Goal: Task Accomplishment & Management: Manage account settings

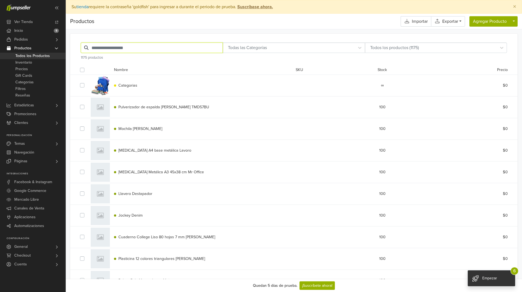
click at [109, 46] on input "text" at bounding box center [152, 47] width 142 height 10
click at [160, 64] on div "Nombre SKU Stock Precio" at bounding box center [294, 68] width 436 height 12
click at [26, 61] on span "Inventario" at bounding box center [23, 62] width 17 height 7
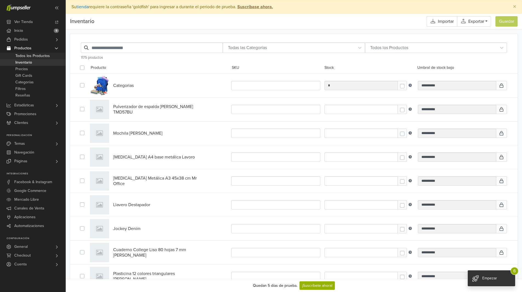
click at [29, 56] on span "Todos los Productos" at bounding box center [32, 56] width 35 height 7
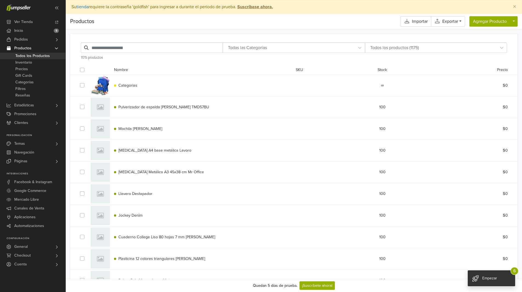
click at [87, 67] on label at bounding box center [87, 67] width 0 height 0
click at [109, 71] on link "Acciones" at bounding box center [101, 70] width 21 height 7
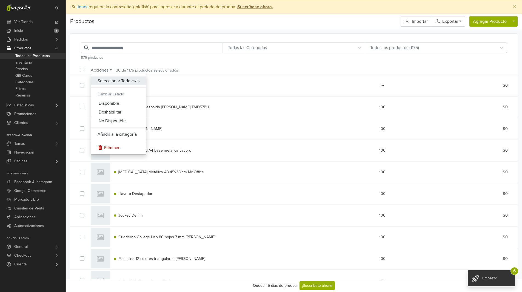
click at [113, 81] on link "Seleccionar Todo ( 1175 )" at bounding box center [118, 80] width 55 height 9
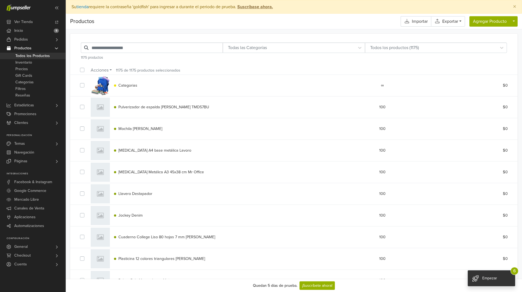
click at [87, 82] on label at bounding box center [87, 82] width 0 height 0
click at [105, 70] on link "Acciones" at bounding box center [101, 70] width 21 height 7
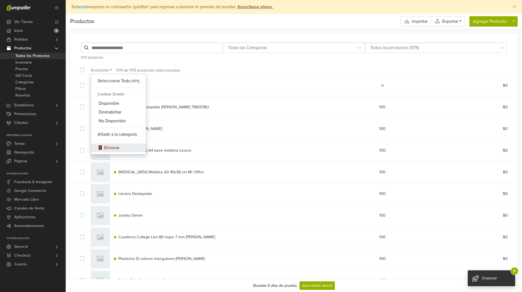
click at [115, 147] on link "Eliminar" at bounding box center [118, 147] width 55 height 9
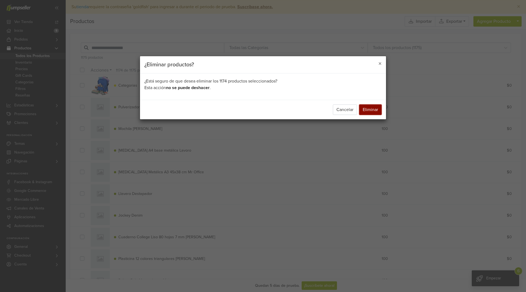
click at [374, 110] on button "Eliminar" at bounding box center [370, 109] width 22 height 10
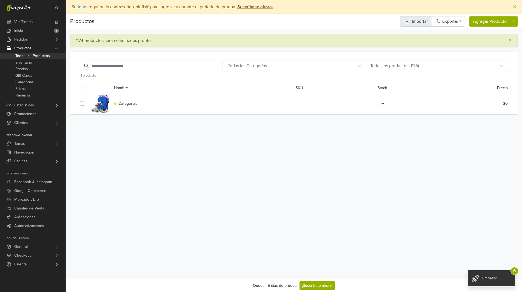
click at [417, 22] on link "Importar" at bounding box center [415, 21] width 30 height 10
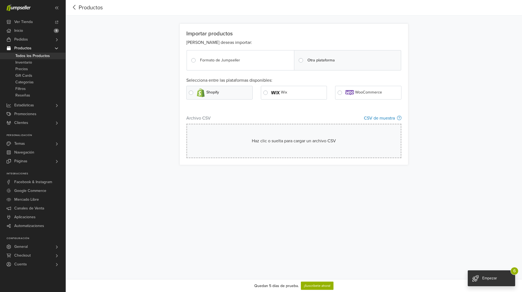
click at [207, 60] on span "Formato de Jumpseller" at bounding box center [220, 60] width 40 height 5
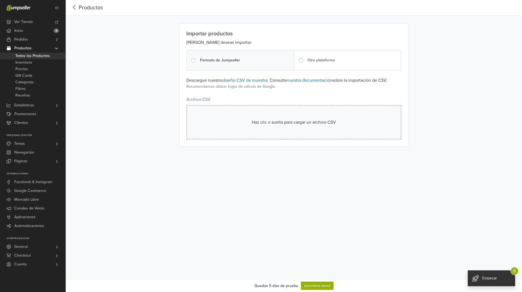
click at [275, 121] on div "Haz clic o suelta para cargar un archivo CSV" at bounding box center [293, 122] width 187 height 7
click at [389, 129] on button "Continuar" at bounding box center [388, 129] width 26 height 10
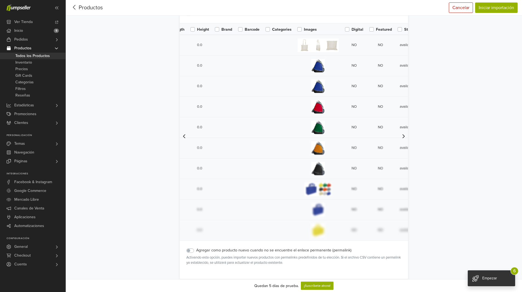
scroll to position [0, 287]
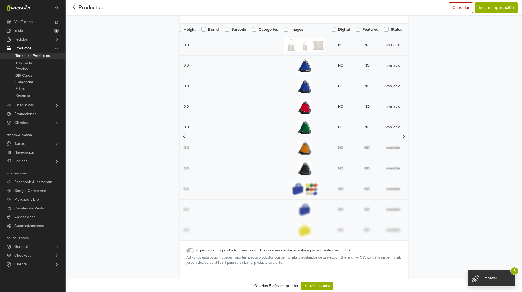
click at [284, 243] on div "Agregar como producto nuevo cuando no se encuentre el enlace permanente (permal…" at bounding box center [294, 256] width 228 height 31
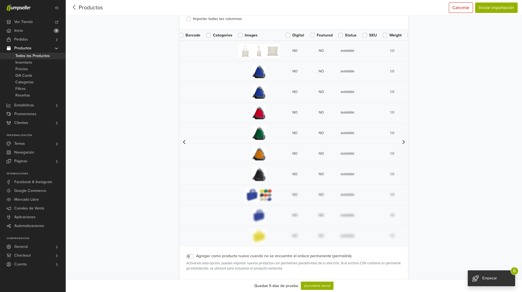
scroll to position [15, 0]
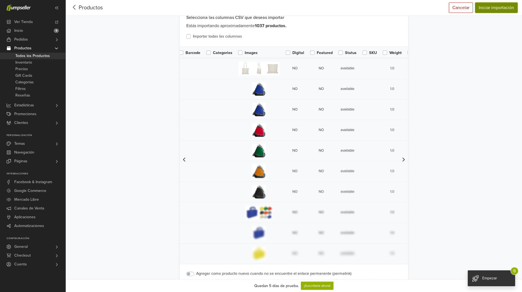
click at [499, 8] on button "Iniciar importación" at bounding box center [496, 7] width 42 height 10
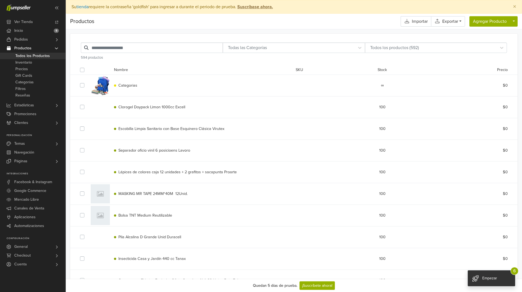
click at [87, 67] on label at bounding box center [87, 67] width 0 height 0
click at [109, 70] on link "Acciones" at bounding box center [101, 70] width 21 height 7
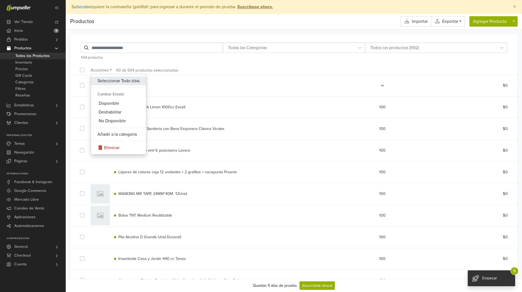
click at [115, 79] on link "Seleccionar Todo ( 594 )" at bounding box center [118, 80] width 55 height 9
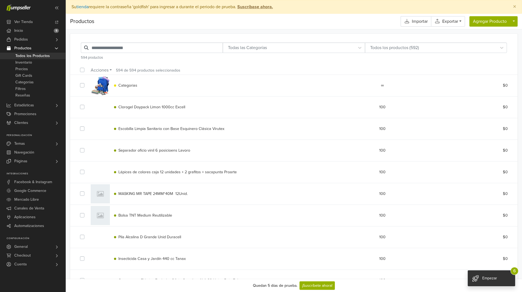
click at [83, 88] on div at bounding box center [83, 85] width 7 height 7
click at [87, 82] on label at bounding box center [87, 82] width 0 height 0
click at [108, 70] on link "Acciones" at bounding box center [101, 70] width 21 height 7
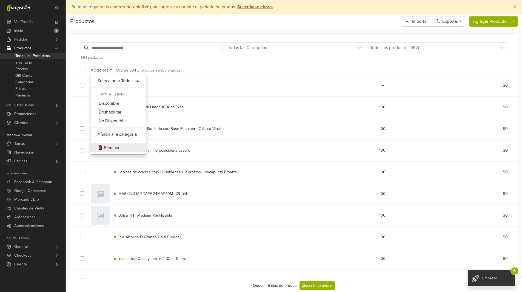
click at [112, 144] on link "Eliminar" at bounding box center [118, 147] width 55 height 9
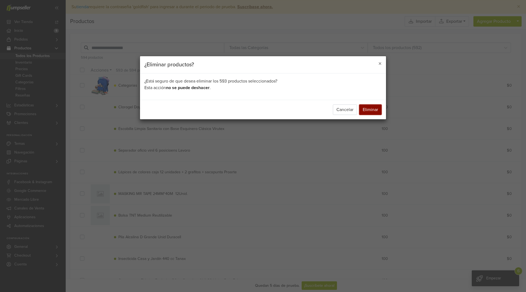
click at [370, 108] on button "Eliminar" at bounding box center [370, 109] width 22 height 10
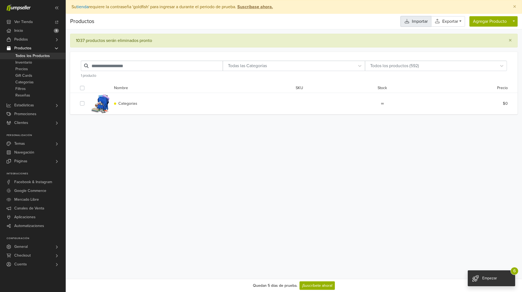
click at [417, 21] on link "Importar" at bounding box center [415, 21] width 30 height 10
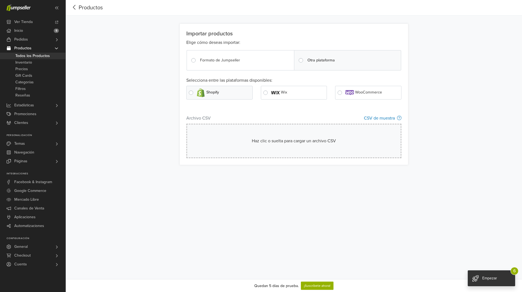
click at [219, 58] on span "Formato de Jumpseller" at bounding box center [220, 60] width 40 height 5
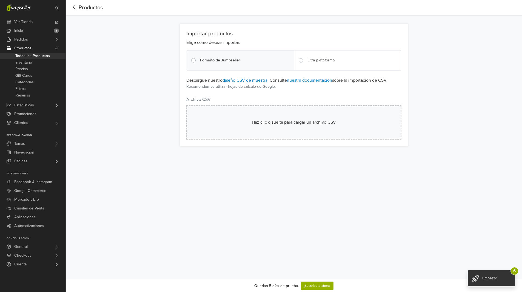
click at [264, 121] on div "Haz clic o suelta para cargar un archivo CSV" at bounding box center [293, 122] width 187 height 7
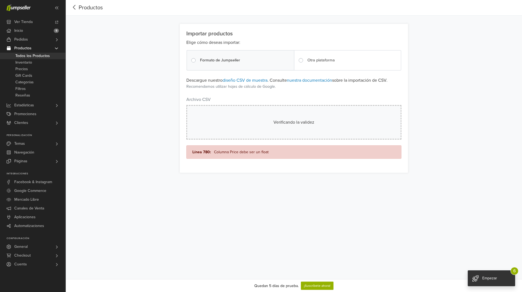
click at [281, 124] on div "Verificando la validez" at bounding box center [293, 122] width 187 height 7
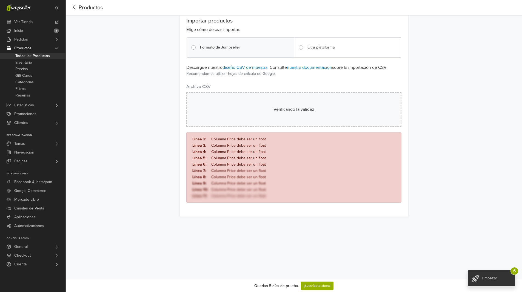
scroll to position [13, 0]
click at [462, 112] on div "Productos Importar productos Elige cómo deseas importar: Formato de Jumpseller …" at bounding box center [294, 133] width 456 height 292
click at [307, 111] on div "Verificando la validez" at bounding box center [293, 109] width 187 height 7
click at [286, 113] on div "Verificando la validez" at bounding box center [293, 109] width 215 height 35
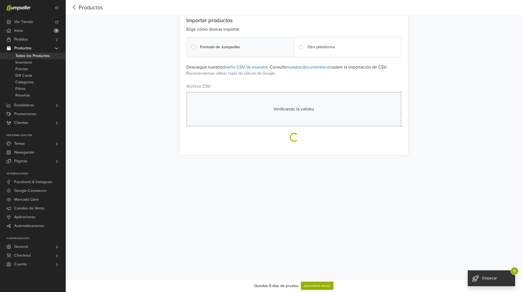
scroll to position [0, 0]
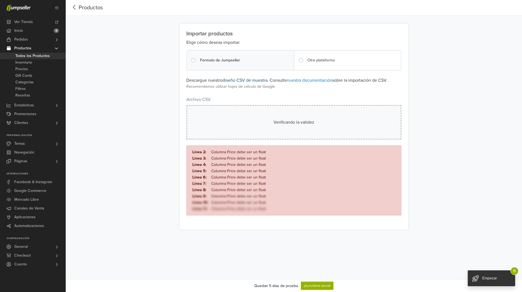
click at [247, 79] on link "diseño CSV de muestra" at bounding box center [244, 80] width 45 height 5
click at [289, 126] on div "Verificando la validez" at bounding box center [293, 122] width 215 height 35
click at [32, 56] on span "Todos los Productos" at bounding box center [32, 56] width 35 height 7
